Goal: Participate in discussion: Engage in conversation with other users on a specific topic

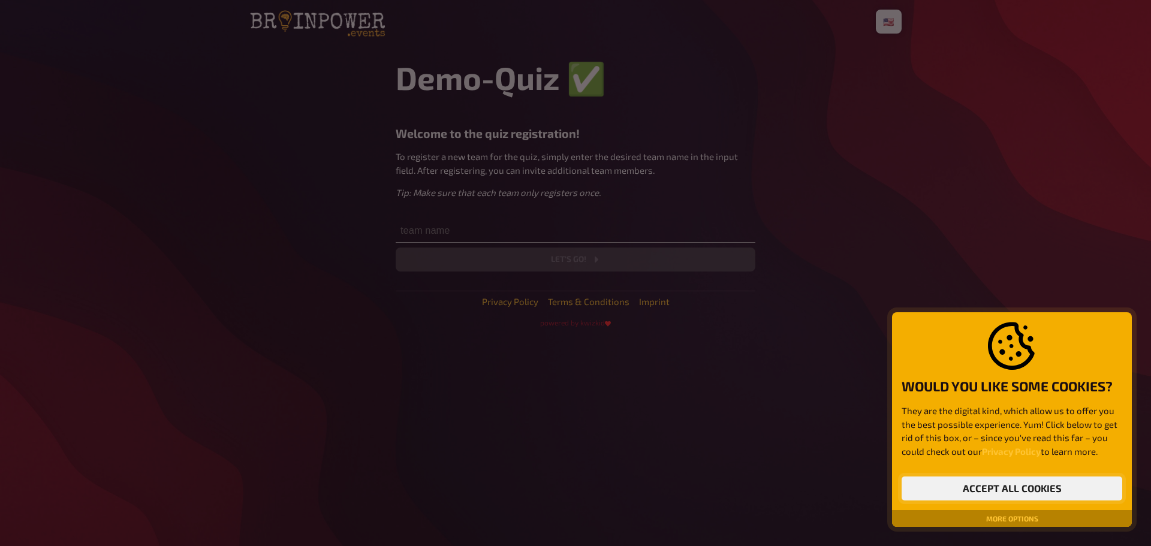
click at [1033, 481] on button "Accept all cookies" at bounding box center [1011, 489] width 221 height 24
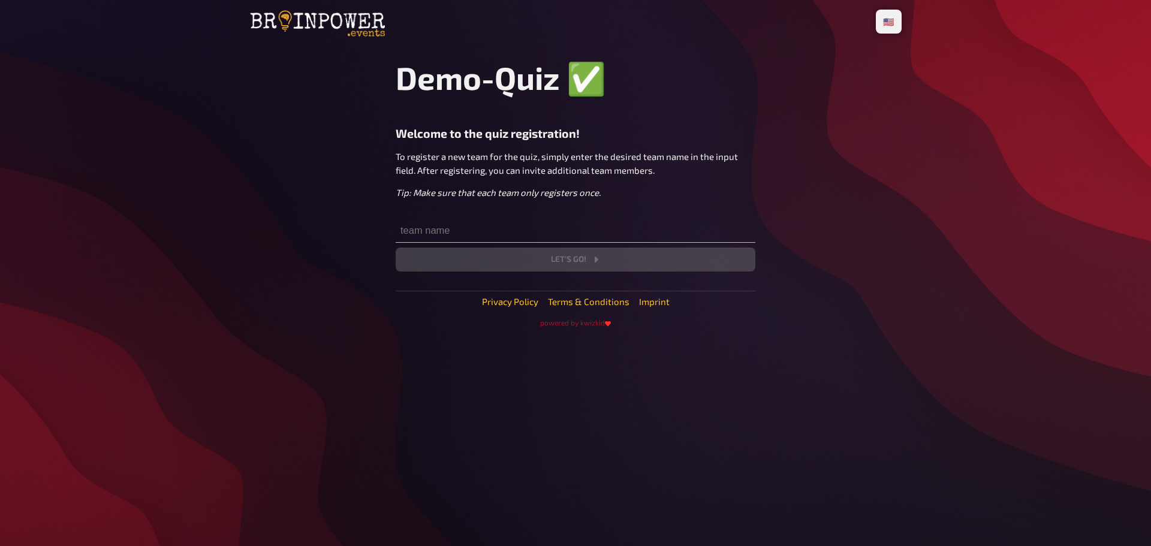
click at [909, 397] on div "🇩🇪 Deutsch 🇺🇸 English 🇳🇱 Nederlands Demo-Quiz ✅​ Welcome to the quiz registrati…" at bounding box center [575, 273] width 671 height 546
click at [423, 233] on input "text" at bounding box center [576, 231] width 360 height 24
click at [191, 159] on div "🇩🇪 Deutsch 🇺🇸 English 🇳🇱 Nederlands Demo-Quiz ✅​ Welcome to the quiz registrati…" at bounding box center [575, 273] width 1151 height 546
click at [505, 242] on input "text" at bounding box center [576, 231] width 360 height 24
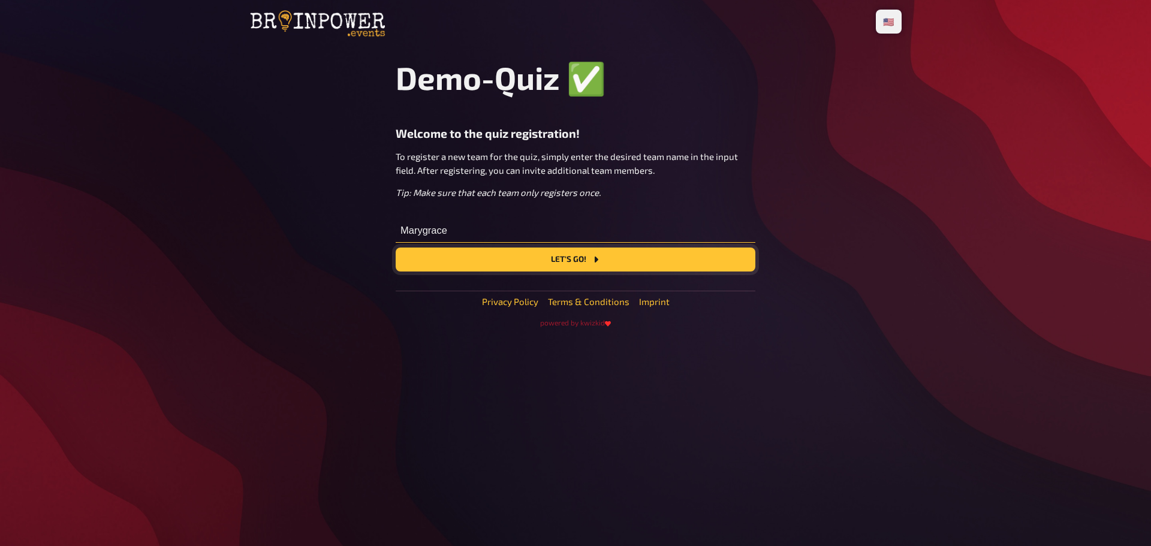
type input "Marygrace"
click at [536, 271] on button "Let's go!" at bounding box center [576, 260] width 360 height 24
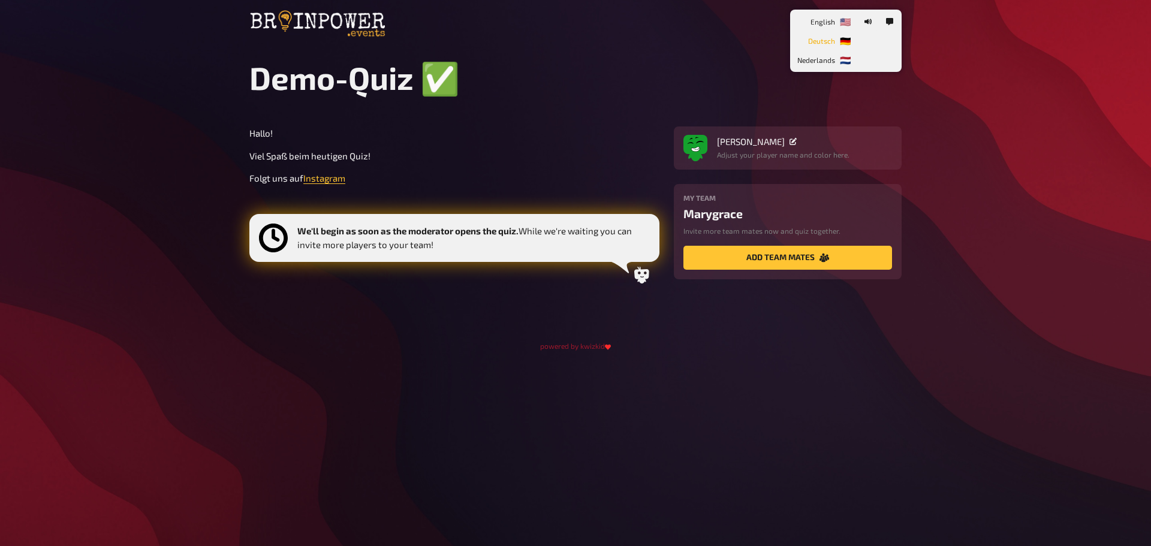
click at [845, 40] on li "🇩🇪 Deutsch" at bounding box center [824, 40] width 64 height 19
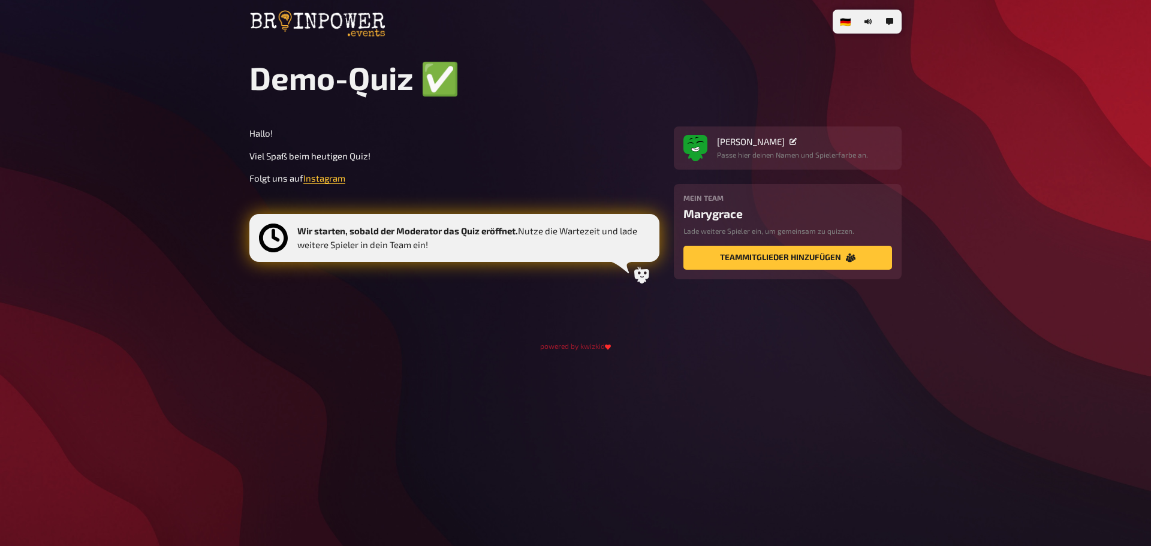
click at [840, 439] on div "🇩🇪 Deutsch 🇺🇸 English 🇳🇱 Nederlands Demo-Quiz ✅​ Hallo! Viel Spaß beim heutigen…" at bounding box center [575, 273] width 671 height 546
click at [771, 267] on button "Teammitglieder hinzufügen" at bounding box center [787, 258] width 209 height 24
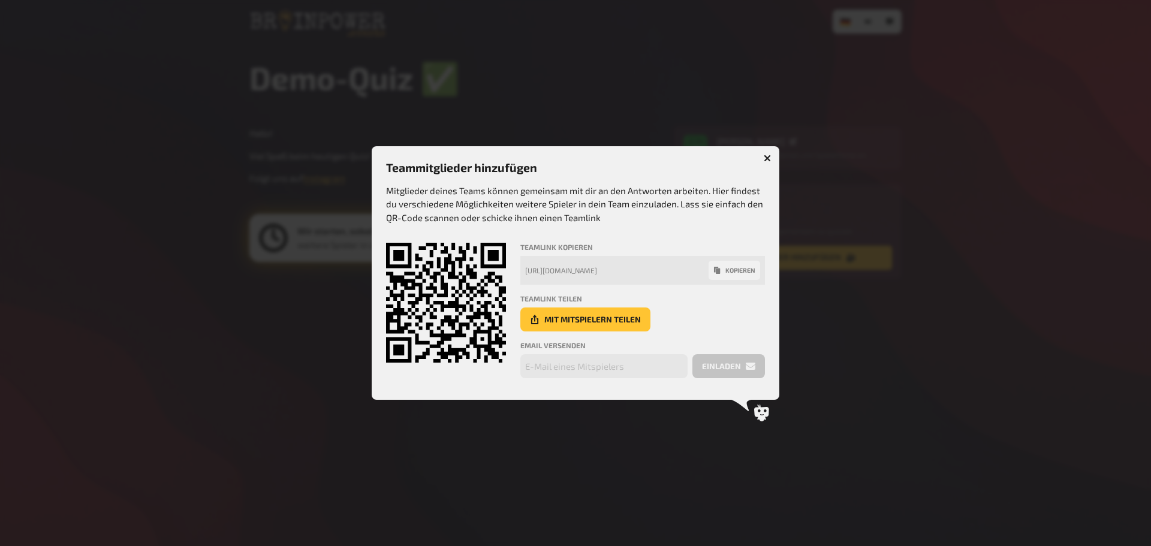
click at [859, 303] on div at bounding box center [575, 273] width 1151 height 546
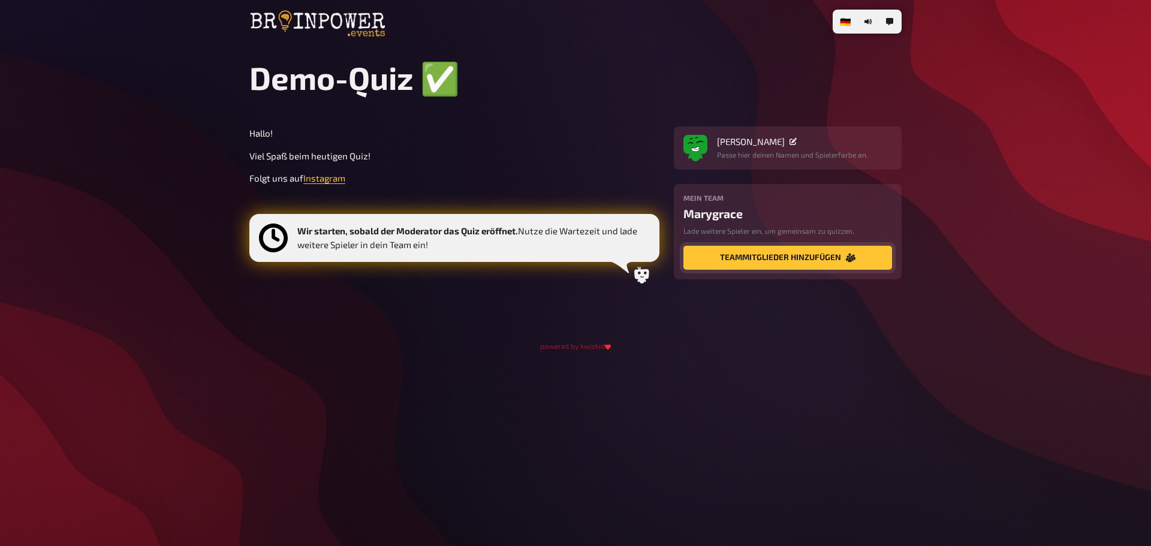
click at [749, 255] on button "Teammitglieder hinzufügen" at bounding box center [787, 258] width 209 height 24
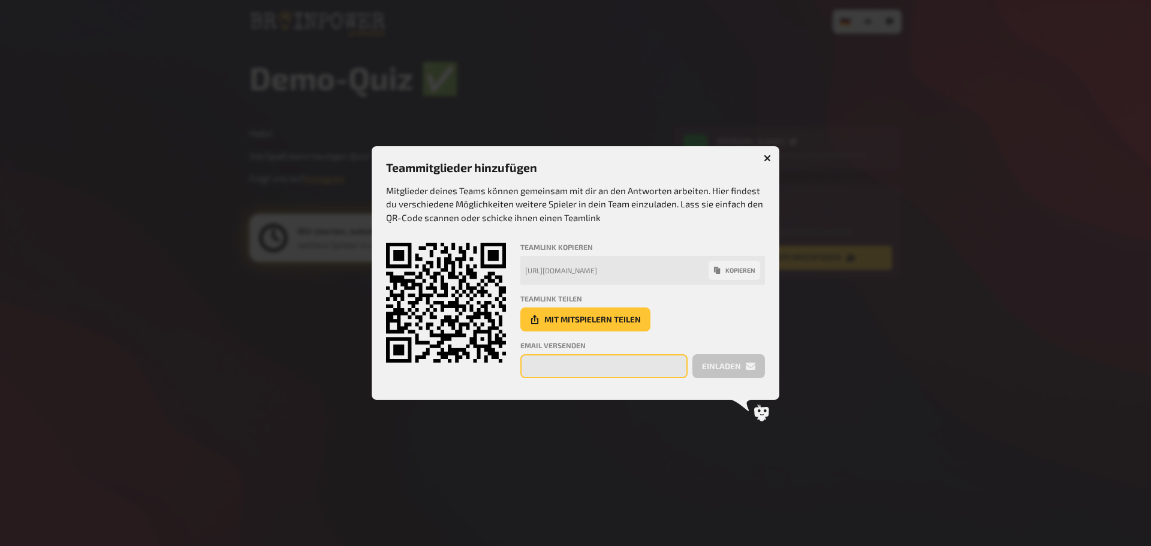
click at [584, 371] on input "email" at bounding box center [603, 366] width 167 height 24
click at [769, 159] on icon "button" at bounding box center [767, 158] width 7 height 7
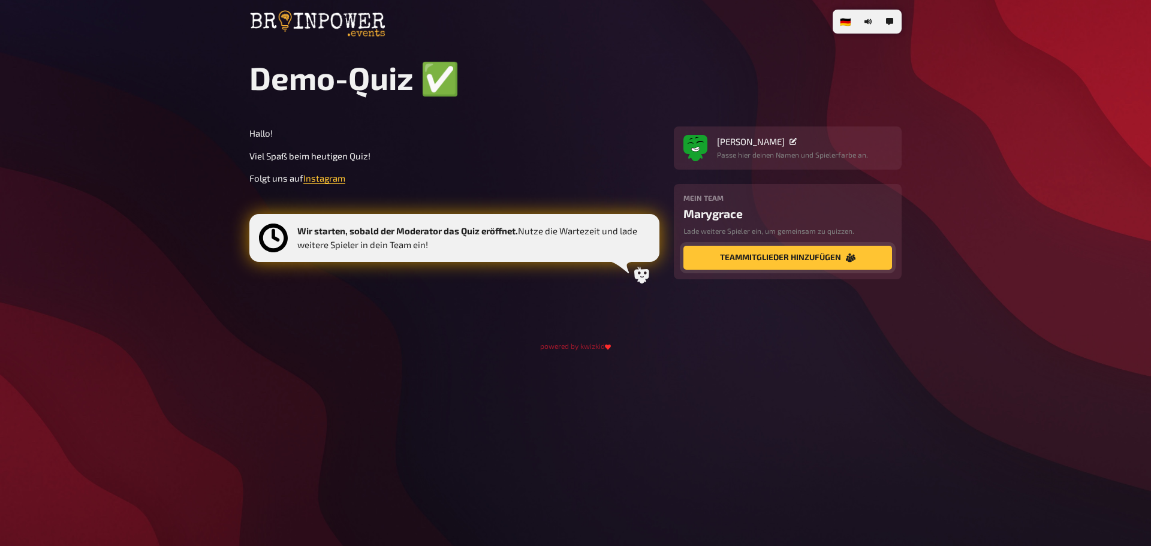
click at [727, 261] on button "Teammitglieder hinzufügen" at bounding box center [787, 258] width 209 height 24
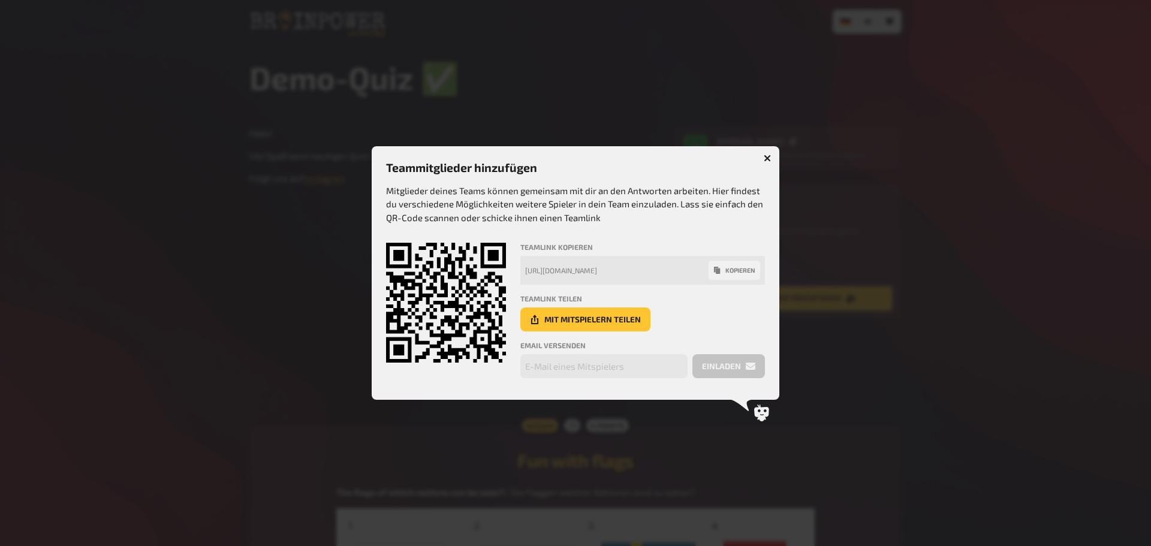
type input "[GEOGRAPHIC_DATA]"
click at [761, 156] on button "button" at bounding box center [767, 158] width 19 height 19
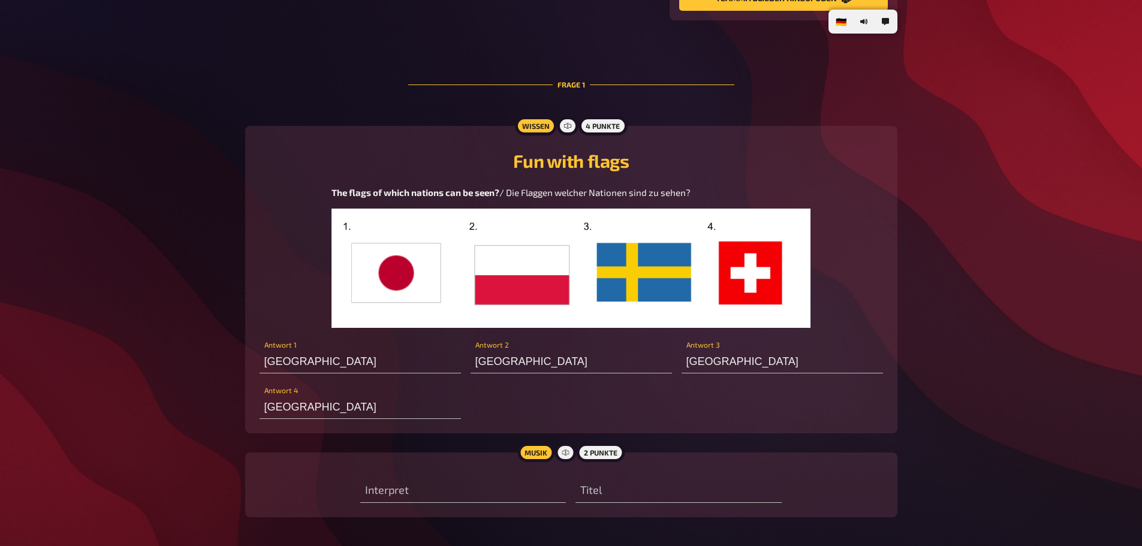
scroll to position [321, 0]
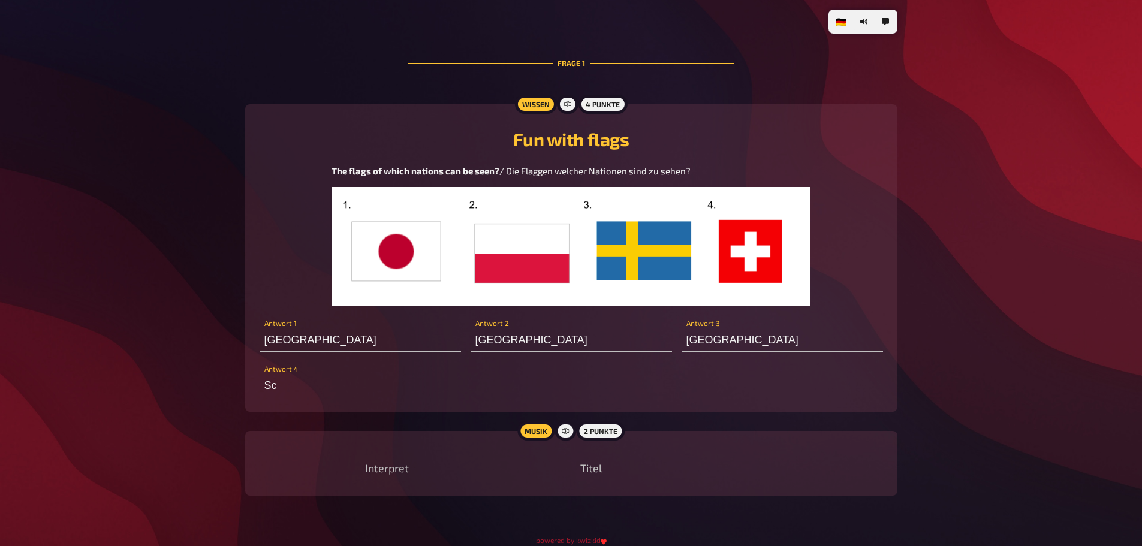
type input "S"
type input "P"
type input "J"
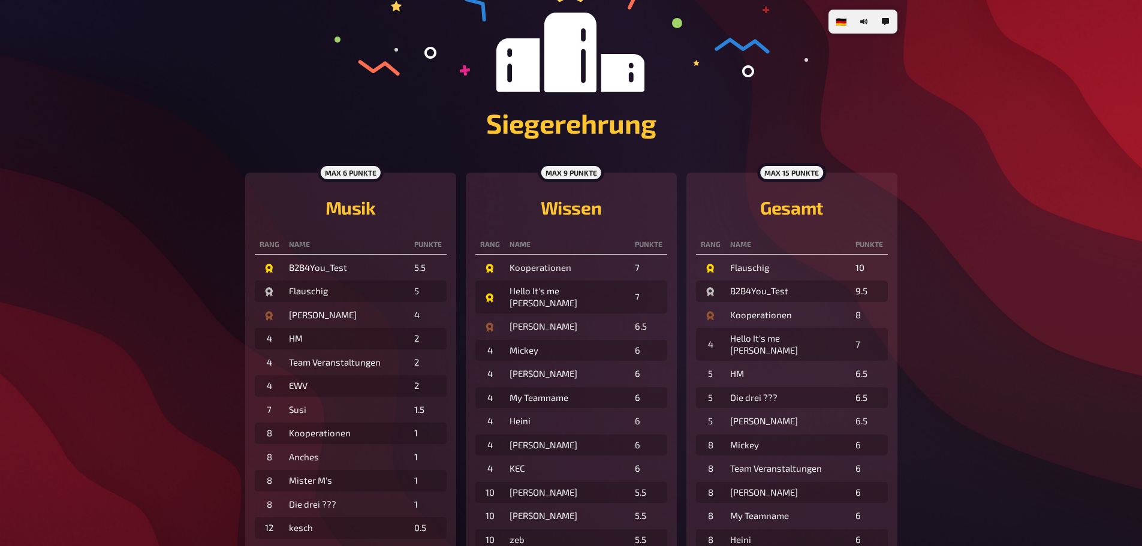
scroll to position [120, 0]
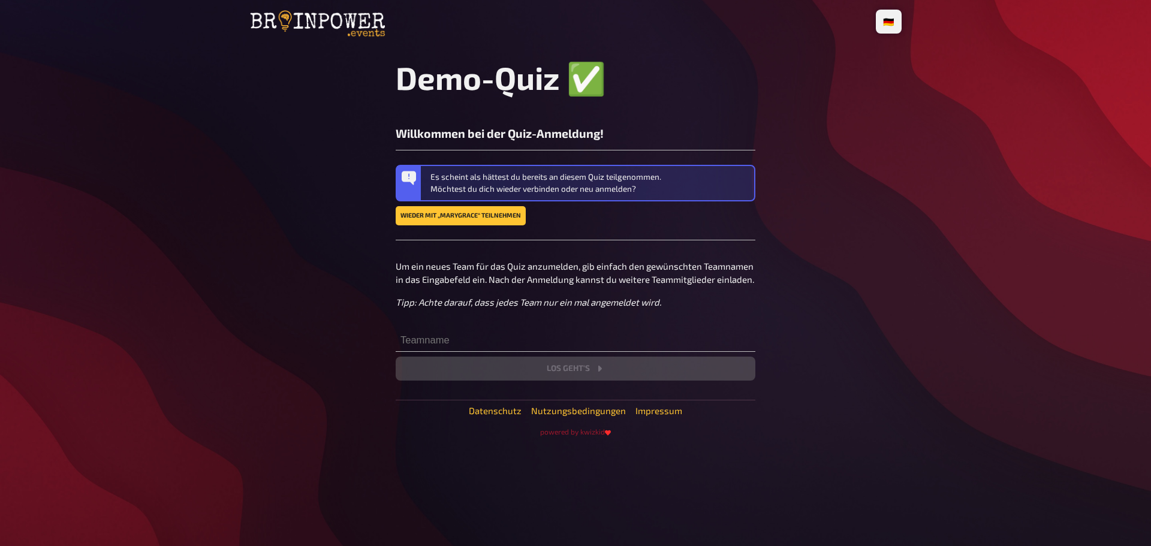
drag, startPoint x: 801, startPoint y: 390, endPoint x: 777, endPoint y: 396, distance: 24.7
click at [800, 390] on main "Demo-Quiz ✅​ Willkommen bei der Quiz-Anmeldung! Es scheint als hättest du berei…" at bounding box center [575, 248] width 652 height 378
click at [1044, 315] on div "🇩🇪 Deutsch 🇺🇸 English 🇳🇱 Nederlands Demo-Quiz ✅​ Willkommen bei der Quiz-Anmeld…" at bounding box center [575, 273] width 1151 height 546
